Goal: Obtain resource: Obtain resource

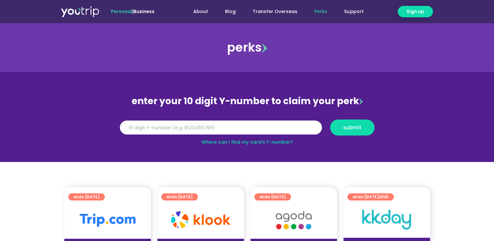
click at [192, 126] on input "Y Number" at bounding box center [221, 127] width 202 height 14
click at [330, 119] on button "submit" at bounding box center [352, 127] width 44 height 16
click at [348, 129] on span "submit" at bounding box center [352, 127] width 18 height 5
click at [136, 126] on input "817563012" at bounding box center [221, 127] width 202 height 14
type input "8175623012"
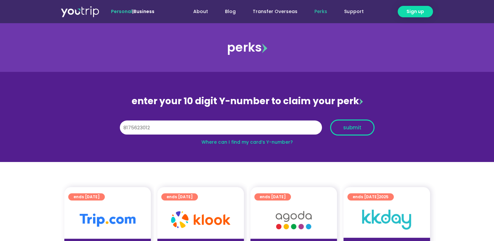
click at [340, 129] on span "submit" at bounding box center [351, 127] width 33 height 5
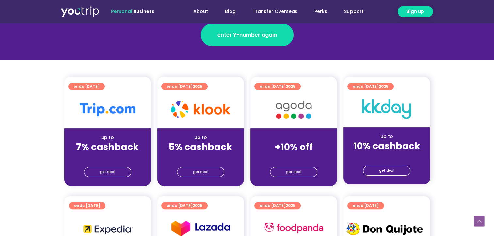
scroll to position [129, 0]
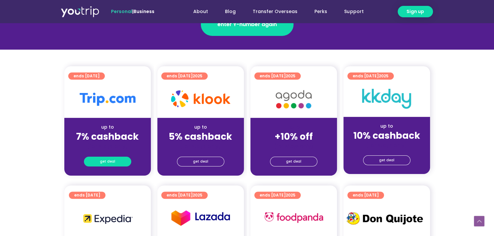
click at [118, 163] on link "get deal" at bounding box center [107, 162] width 47 height 10
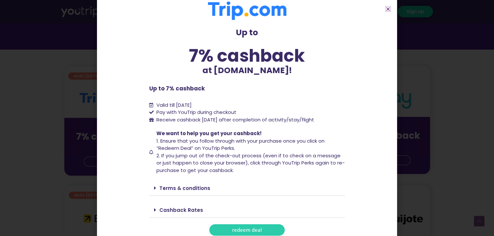
scroll to position [13, 0]
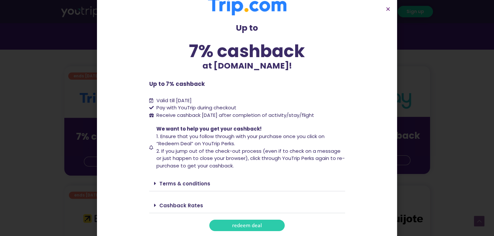
click at [237, 228] on span "redeem deal" at bounding box center [247, 225] width 30 height 5
